Goal: Browse casually: Explore the website without a specific task or goal

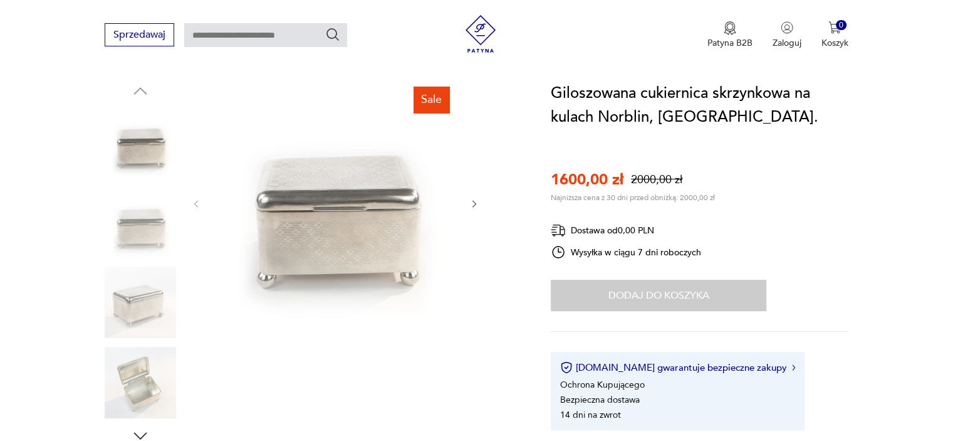
click at [472, 202] on icon "button" at bounding box center [474, 204] width 11 height 11
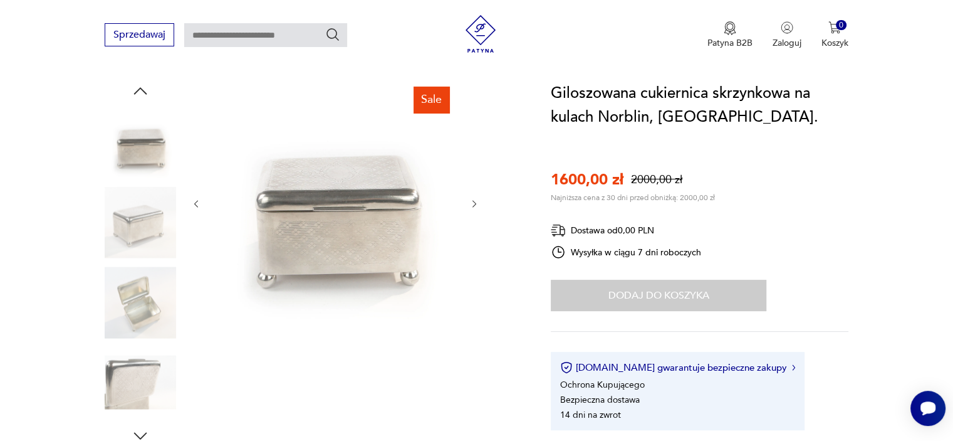
click at [472, 202] on icon "button" at bounding box center [474, 204] width 11 height 11
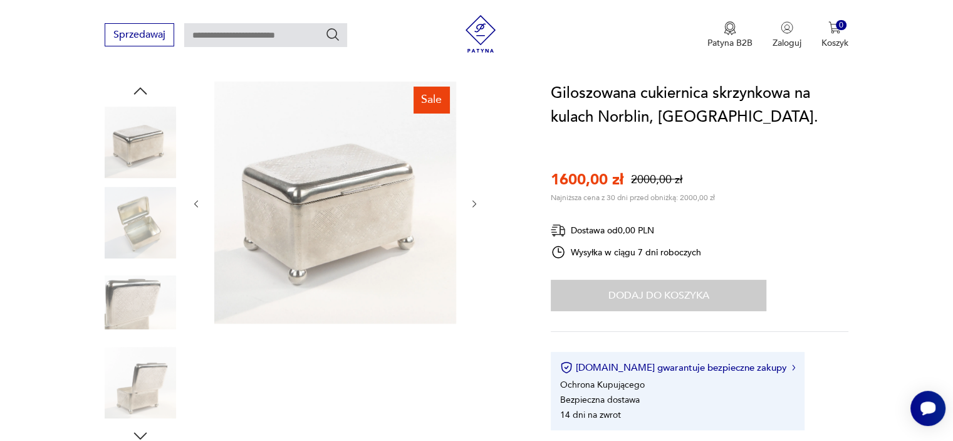
click at [472, 202] on icon "button" at bounding box center [474, 204] width 11 height 11
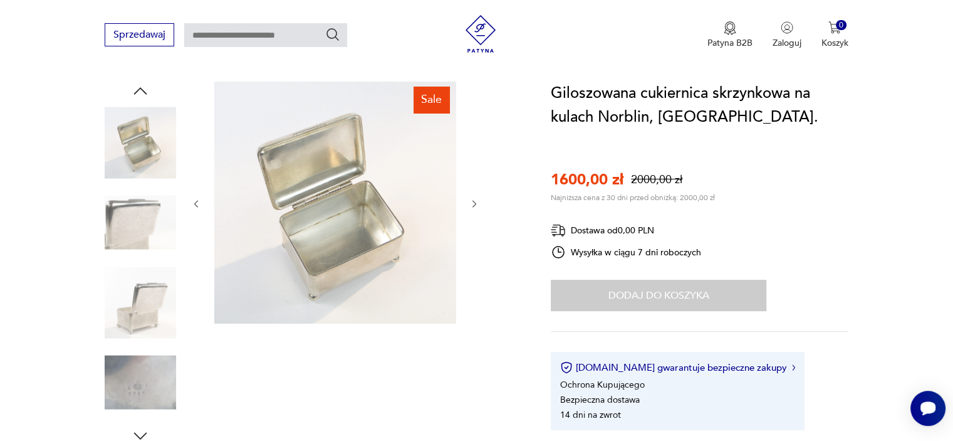
click at [473, 202] on icon "button" at bounding box center [474, 204] width 11 height 11
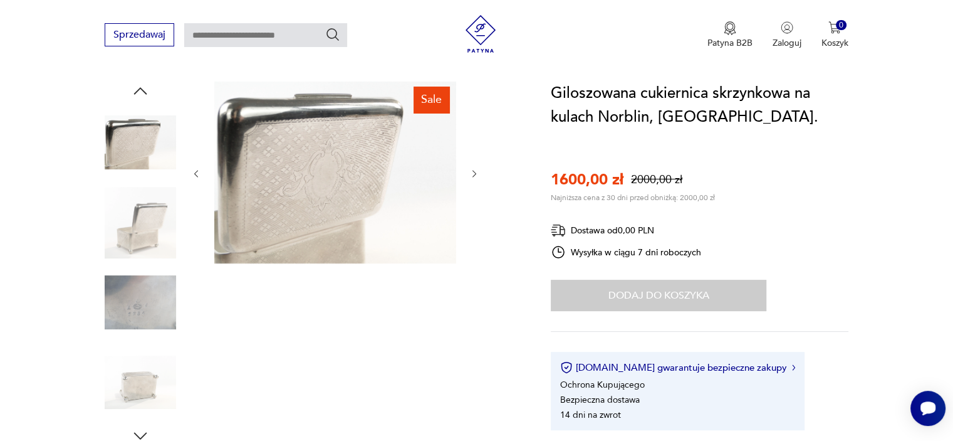
click at [473, 169] on icon "button" at bounding box center [474, 174] width 11 height 11
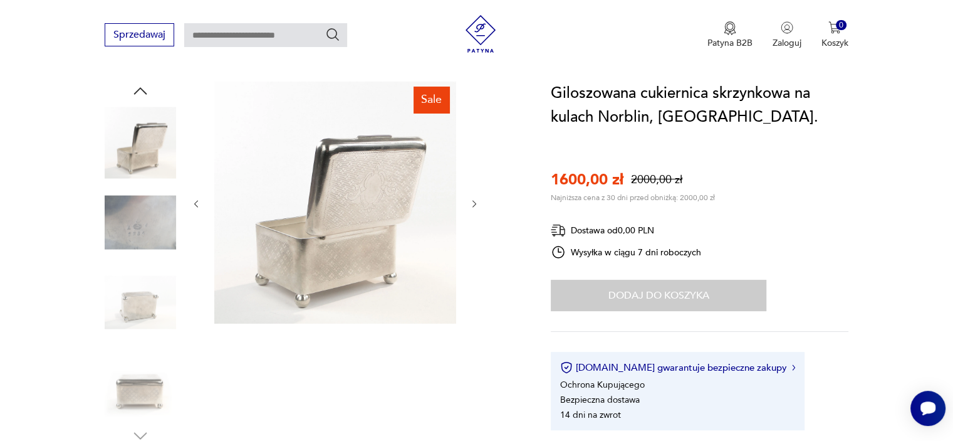
click at [473, 167] on div at bounding box center [335, 203] width 288 height 244
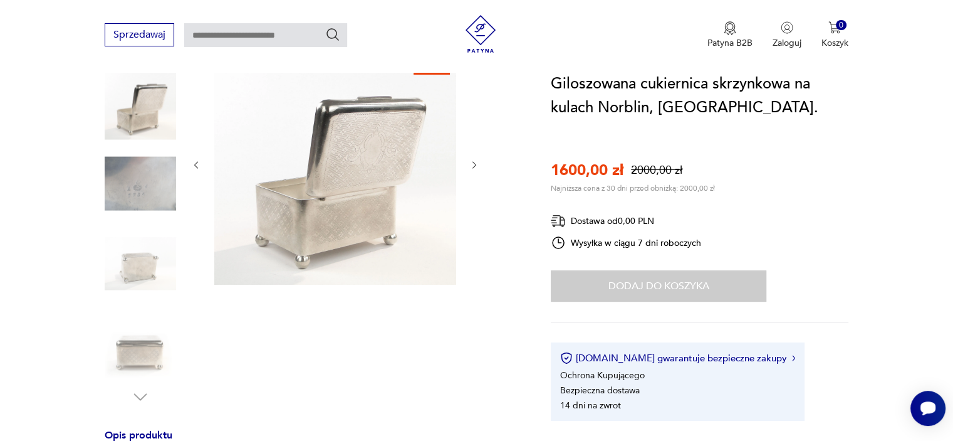
scroll to position [125, 0]
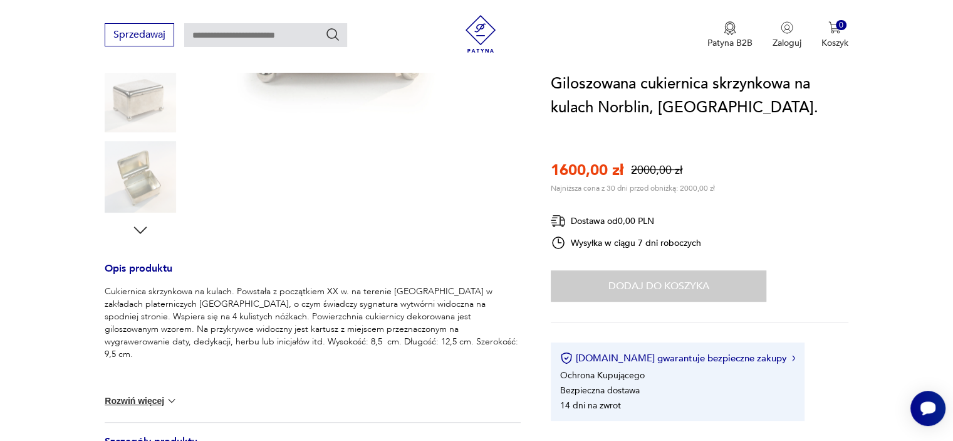
scroll to position [376, 0]
